Goal: Communication & Community: Ask a question

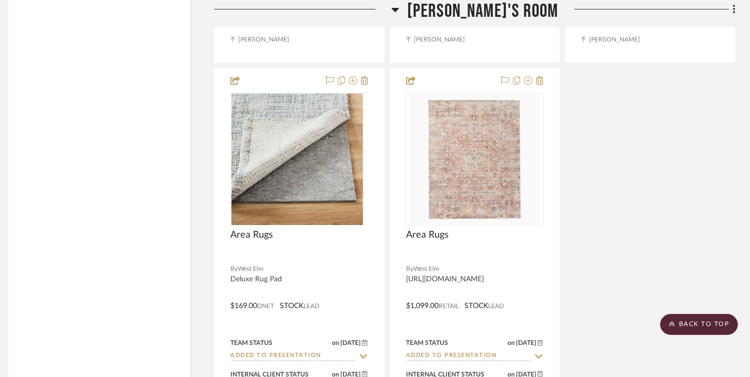
scroll to position [5012, 7]
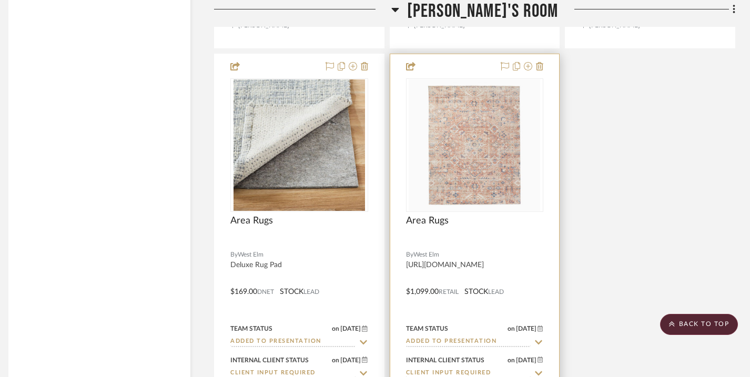
click at [472, 178] on img "0" at bounding box center [475, 145] width 132 height 132
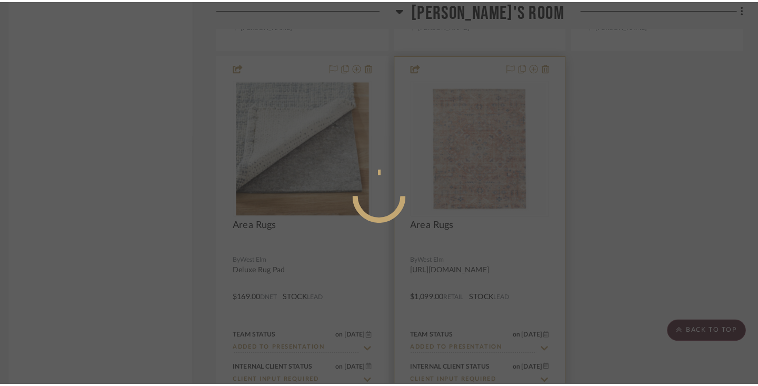
scroll to position [0, 0]
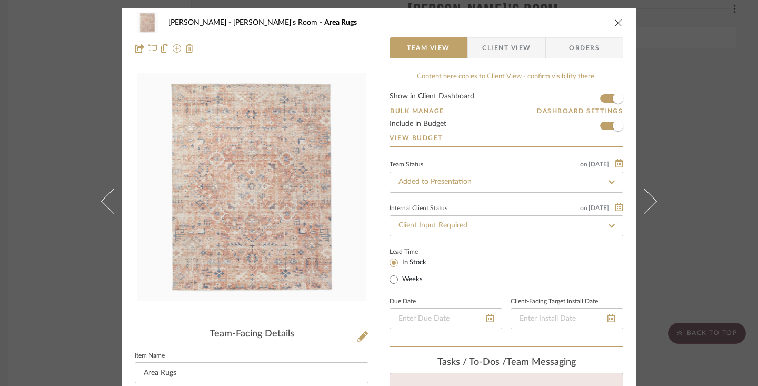
click at [614, 21] on icon "close" at bounding box center [618, 22] width 8 height 8
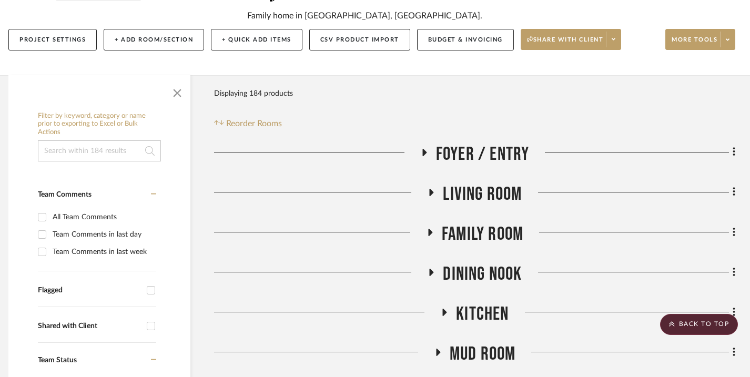
scroll to position [0, 7]
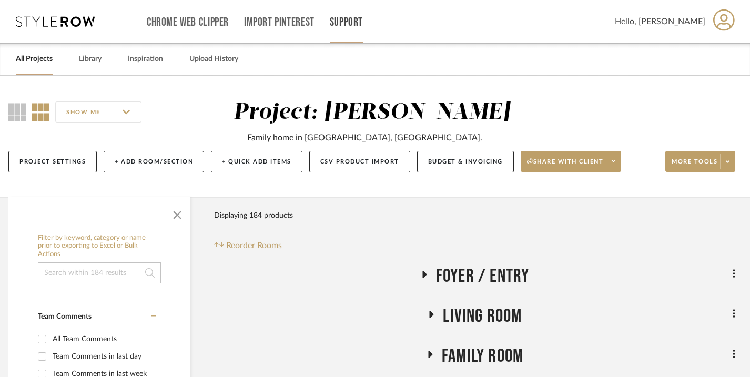
click at [355, 22] on link "Support" at bounding box center [346, 22] width 33 height 9
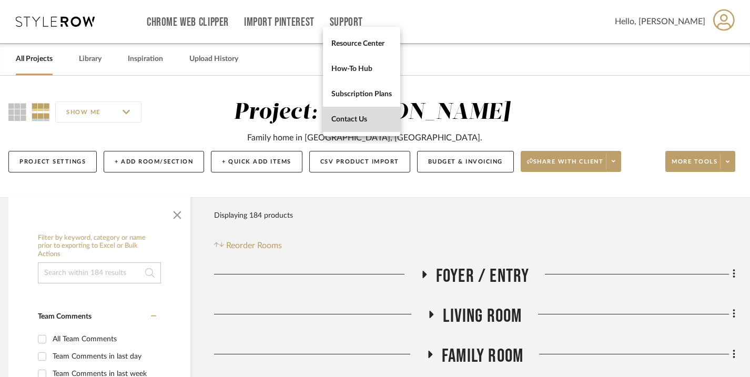
click at [361, 119] on span "Contact Us" at bounding box center [361, 119] width 61 height 9
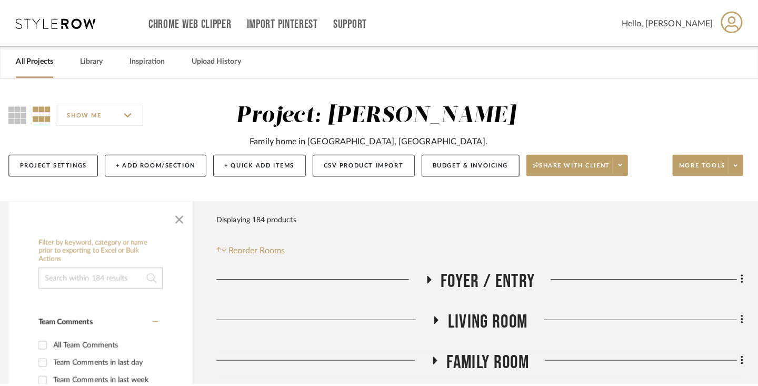
scroll to position [0, 0]
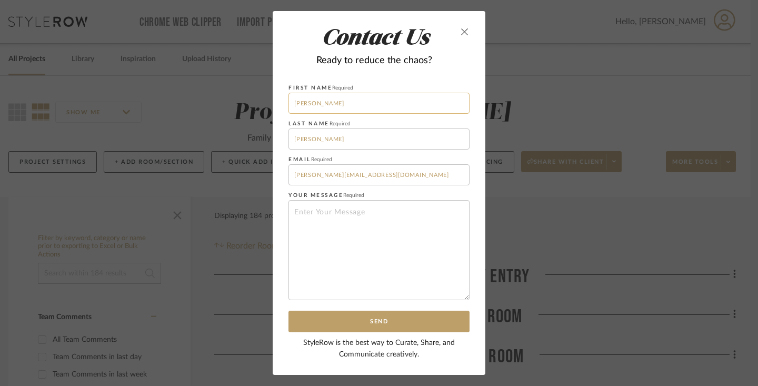
click at [355, 102] on input "[PERSON_NAME]" at bounding box center [378, 103] width 181 height 21
click at [347, 209] on textarea at bounding box center [378, 250] width 181 height 100
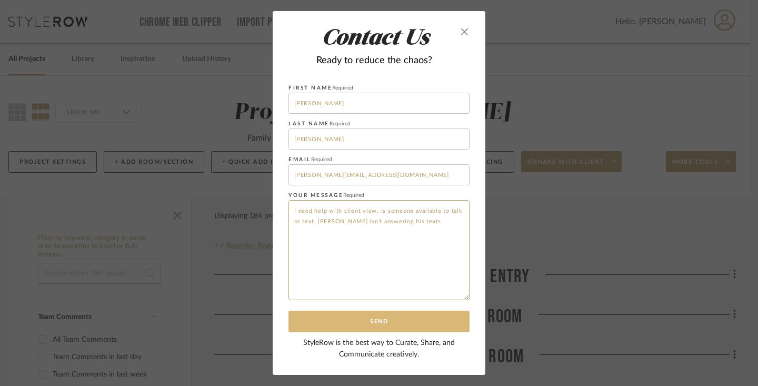
type textarea "I need help with client view. Is someone available to talk or text. [PERSON_NAM…"
click at [344, 319] on button "Send" at bounding box center [378, 321] width 181 height 22
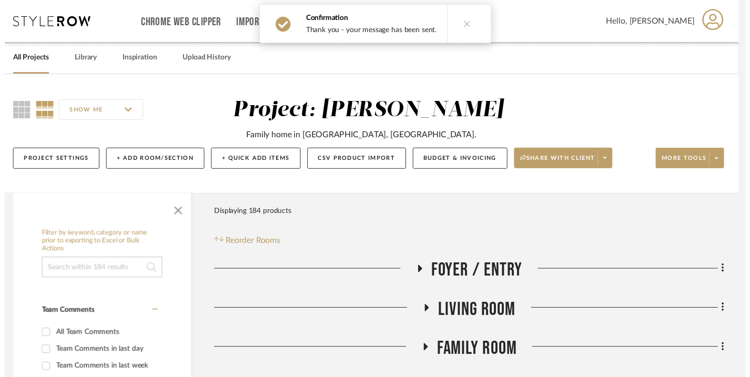
scroll to position [0, 7]
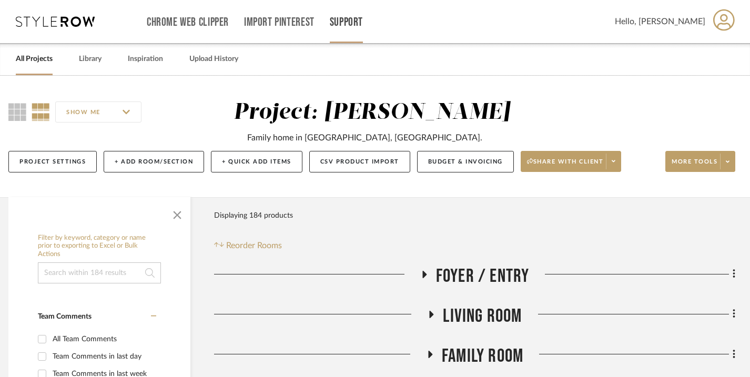
click at [349, 20] on link "Support" at bounding box center [346, 22] width 33 height 9
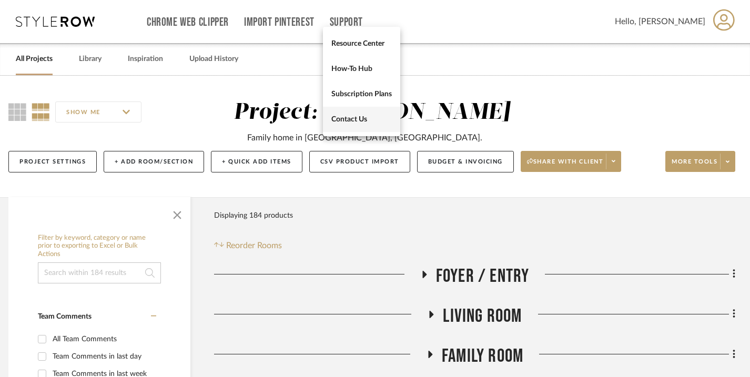
click at [357, 117] on span "Contact Us" at bounding box center [361, 119] width 61 height 9
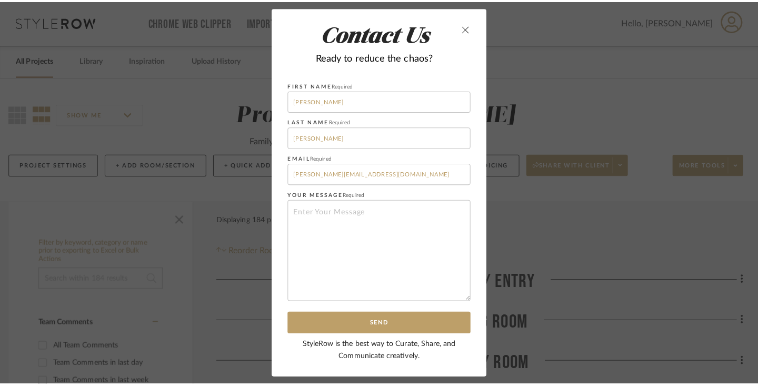
scroll to position [0, 0]
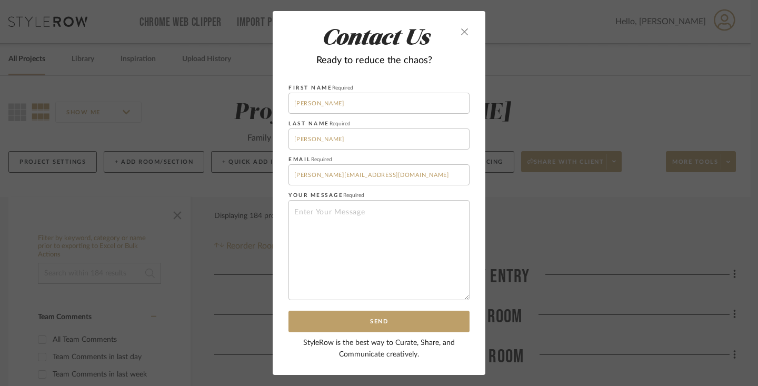
click at [460, 36] on button "close" at bounding box center [464, 31] width 9 height 9
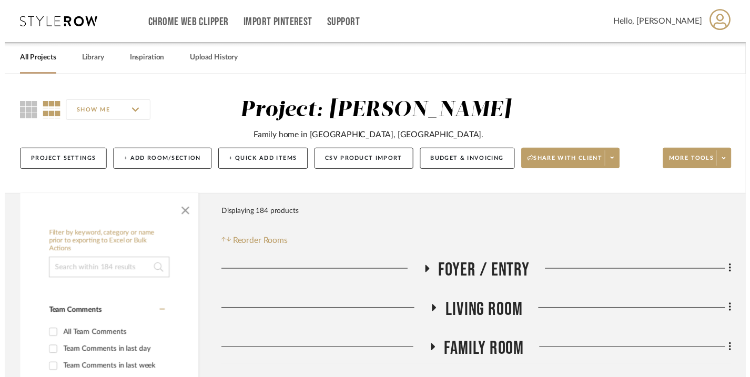
scroll to position [0, 7]
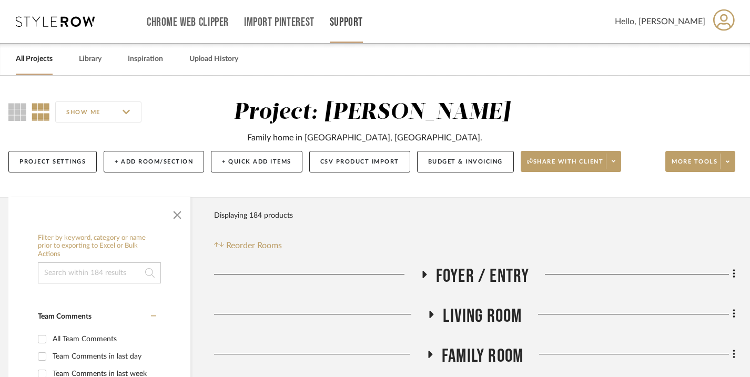
click at [348, 23] on link "Support" at bounding box center [346, 22] width 33 height 9
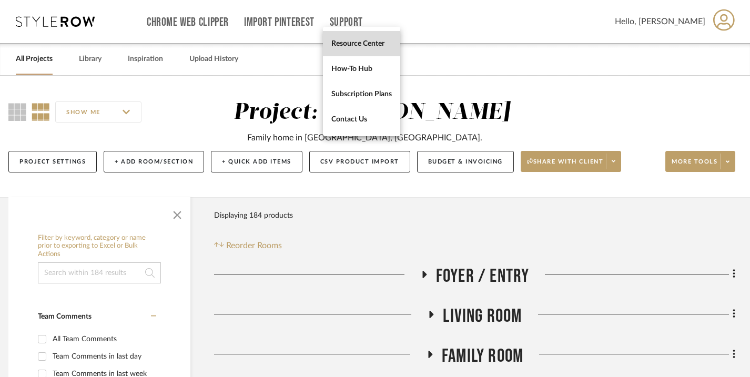
click at [366, 47] on span "Resource Center" at bounding box center [361, 43] width 61 height 9
